Goal: Check status: Check status

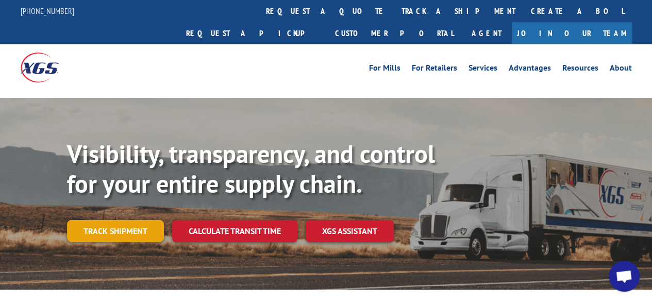
click at [113, 220] on link "Track shipment" at bounding box center [115, 231] width 97 height 22
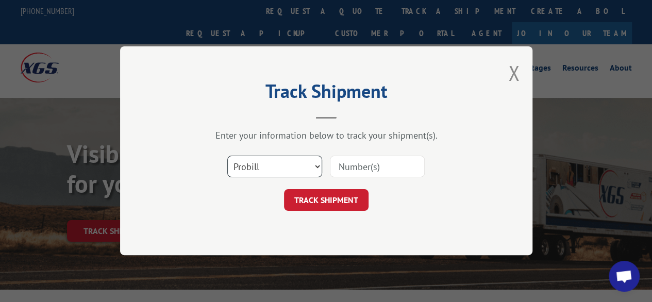
click at [316, 166] on select "Select category... Probill BOL PO" at bounding box center [274, 167] width 95 height 22
select select "bol"
click at [227, 157] on select "Select category... Probill BOL PO" at bounding box center [274, 167] width 95 height 22
paste input "2864651"
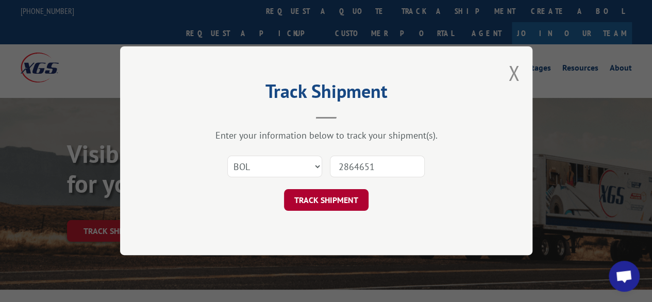
type input "2864651"
click at [323, 200] on button "TRACK SHIPMENT" at bounding box center [326, 201] width 85 height 22
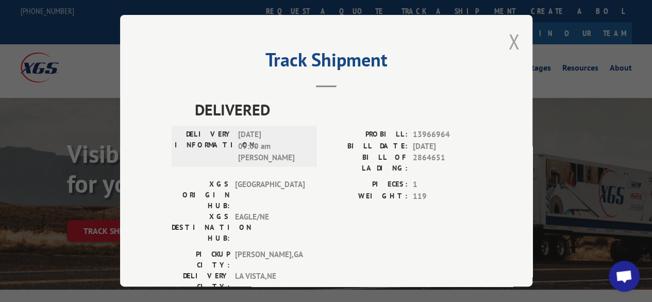
click at [510, 38] on button "Close modal" at bounding box center [513, 41] width 11 height 27
